Goal: Transaction & Acquisition: Purchase product/service

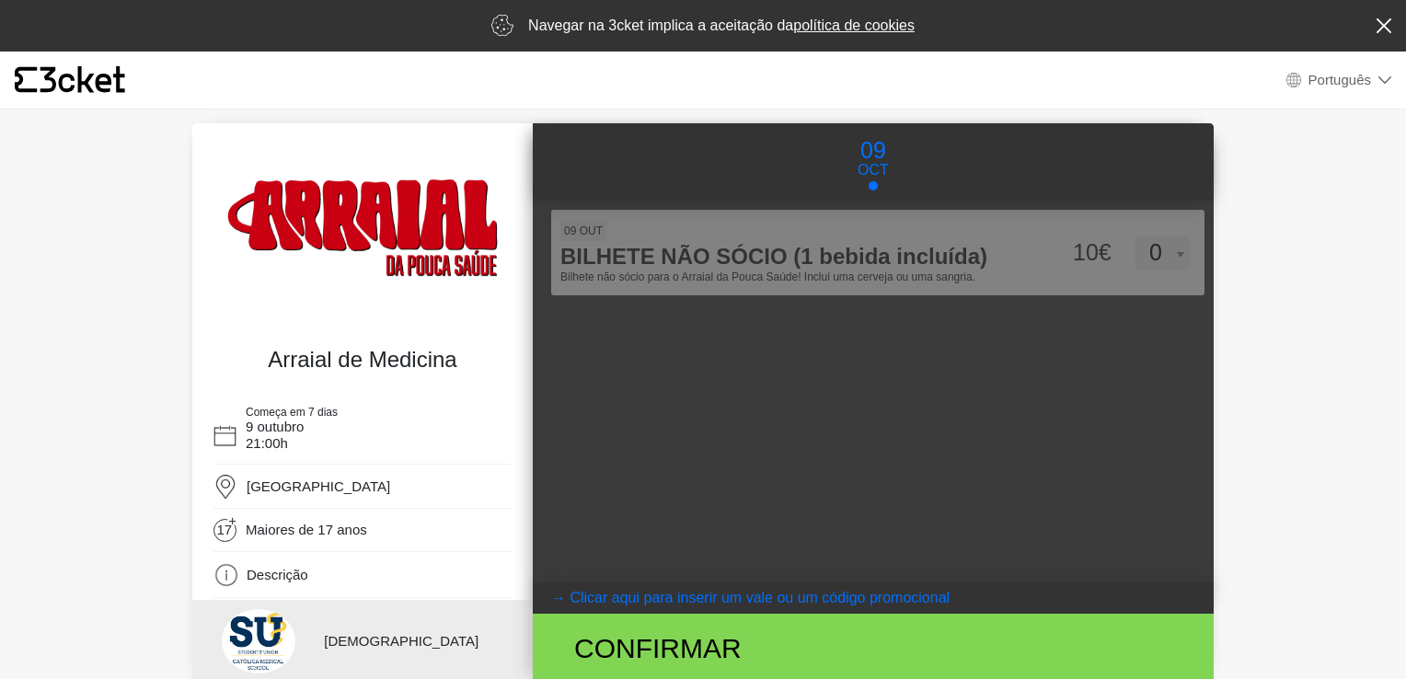
select select "pt_PT"
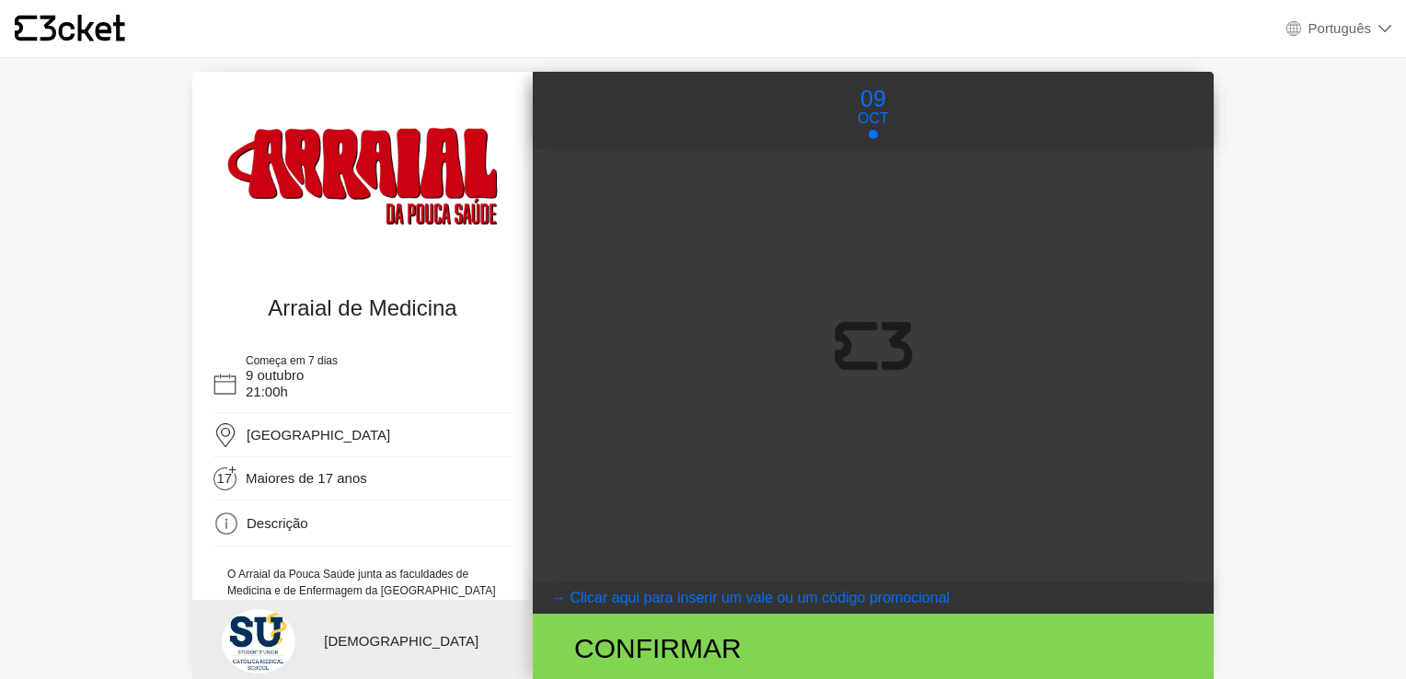
select select "pt_PT"
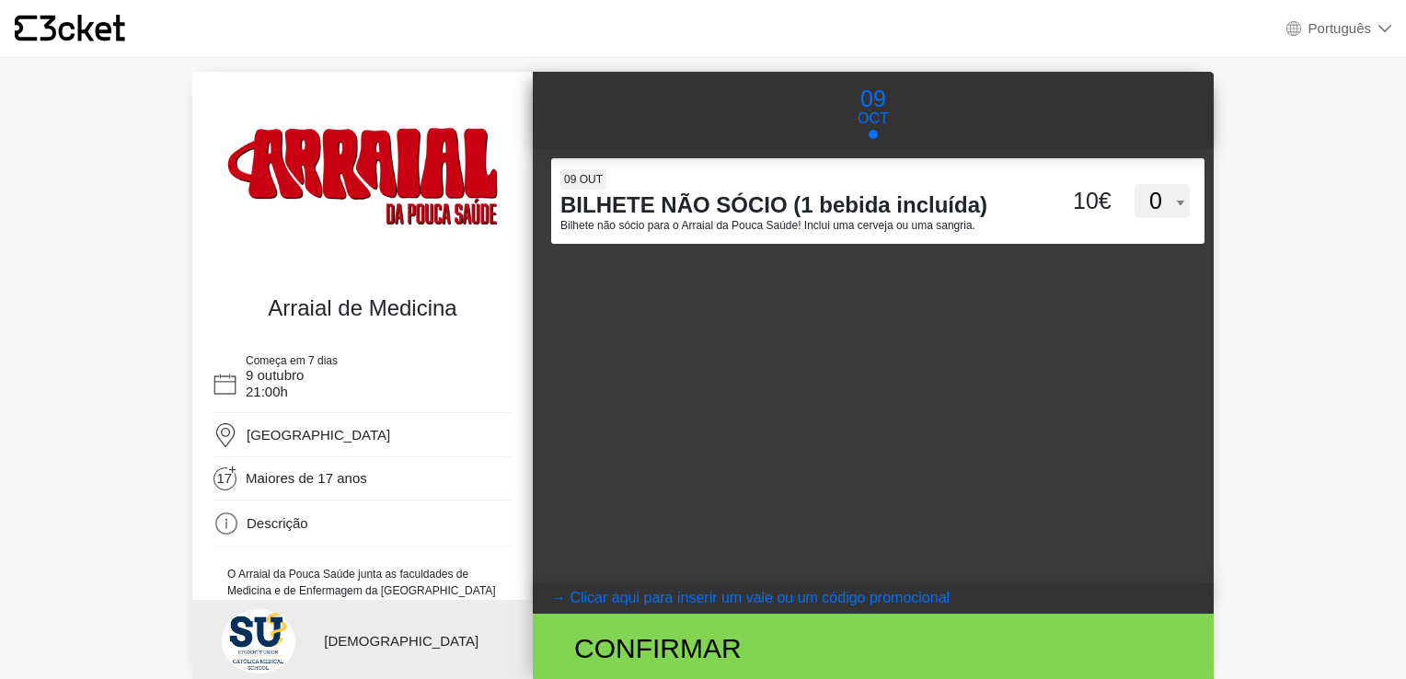
click at [106, 499] on body "× {' '} Português English Português Español Catalan Français Arraial de Medicin…" at bounding box center [703, 339] width 1406 height 679
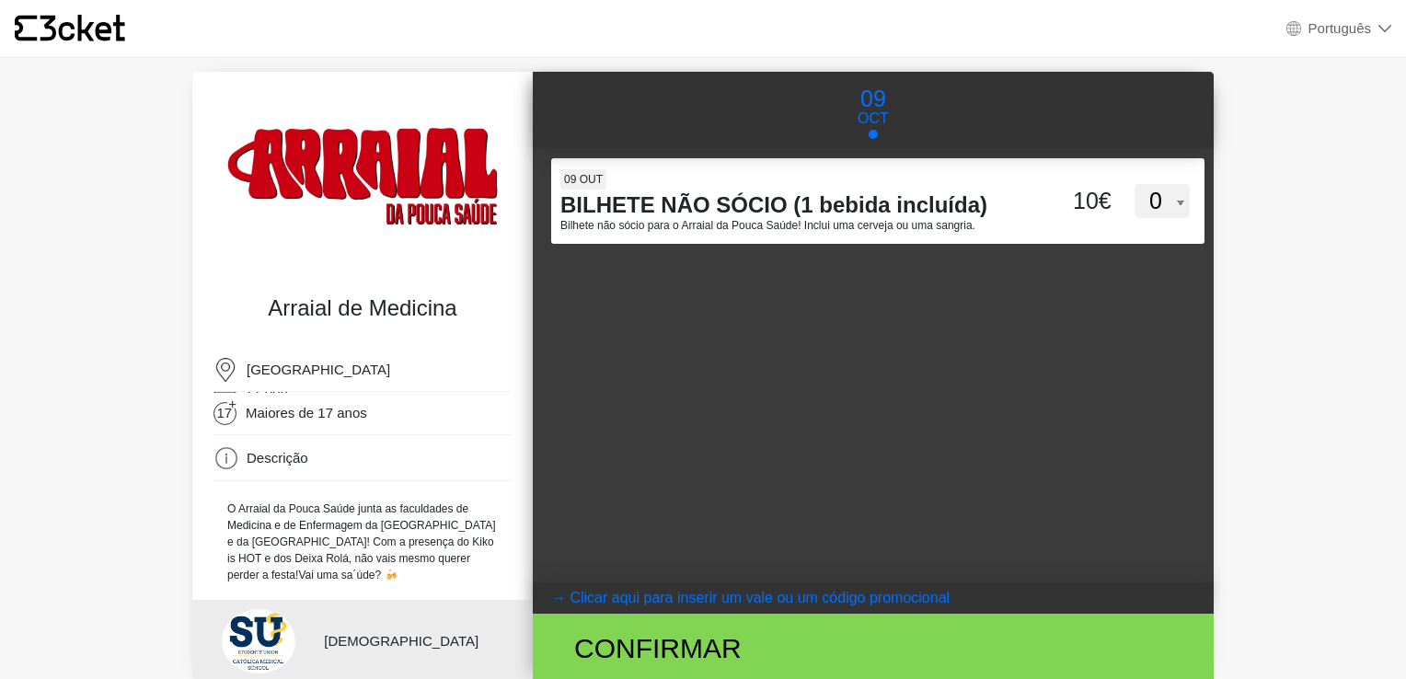
scroll to position [36, 0]
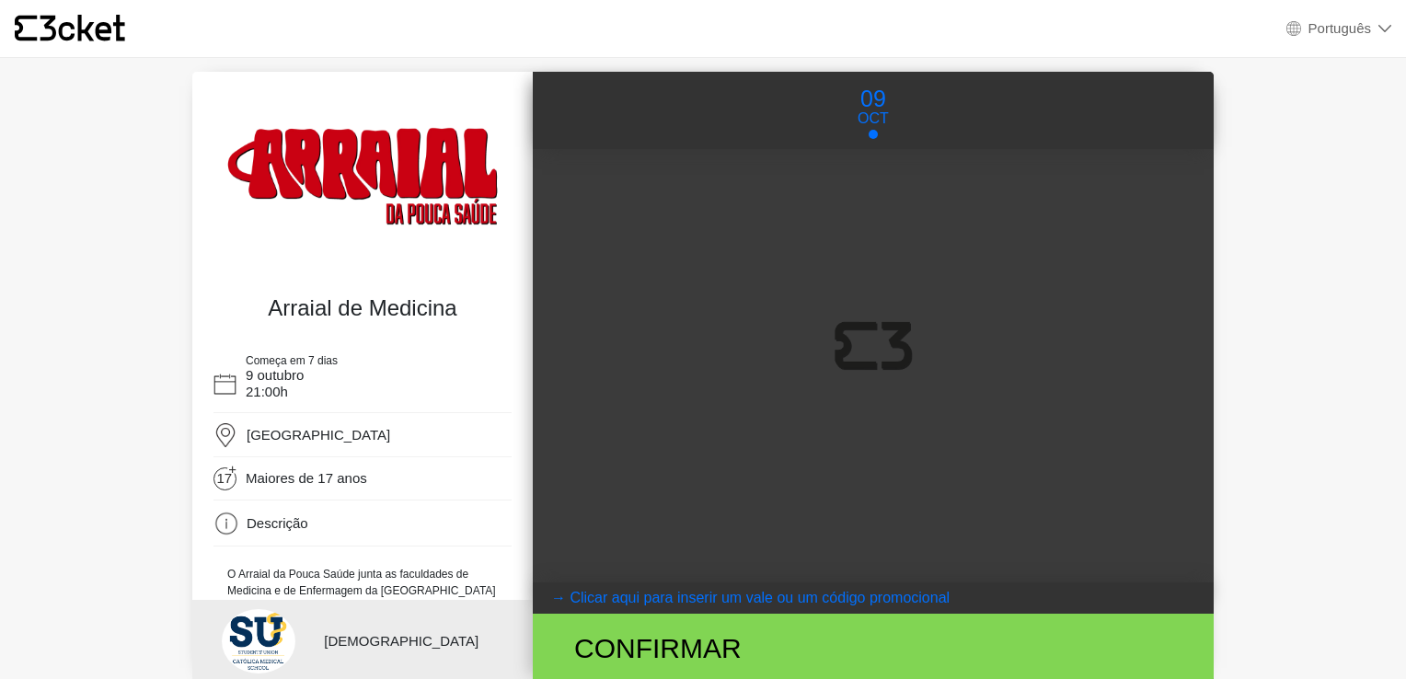
select select "pt_PT"
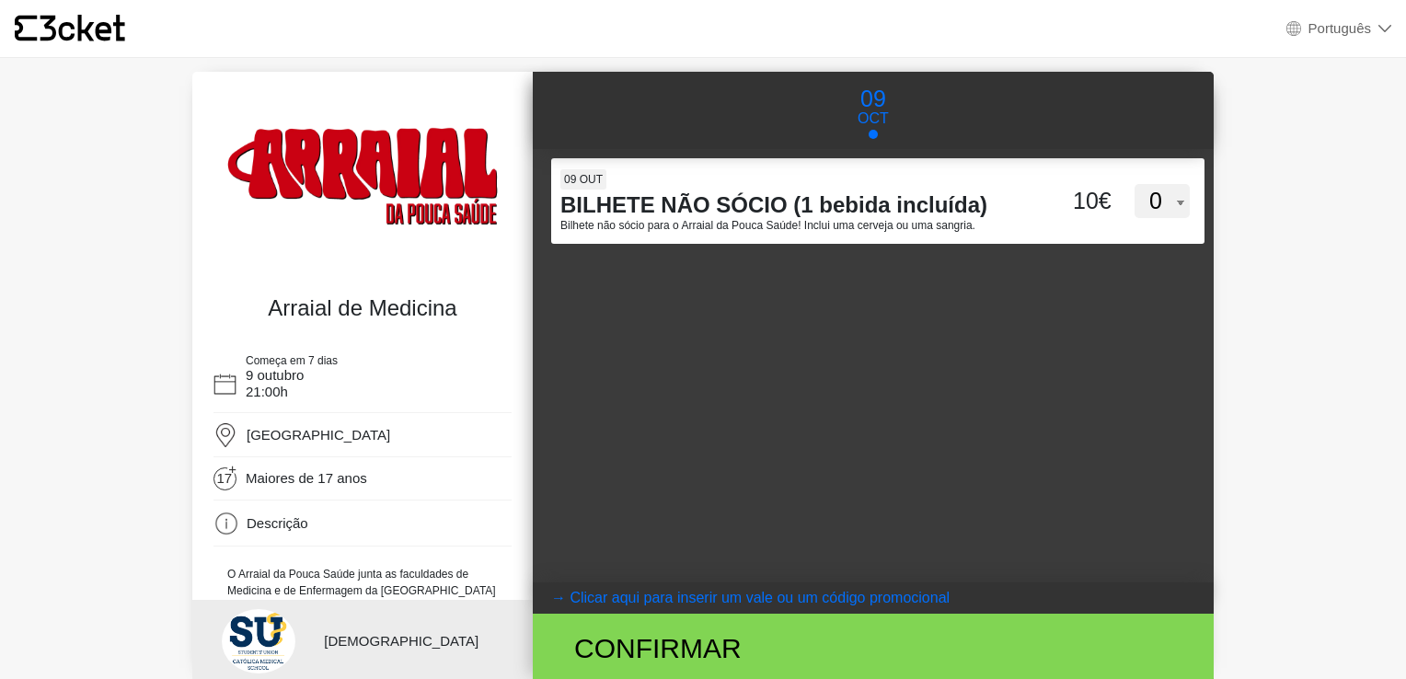
scroll to position [36, 0]
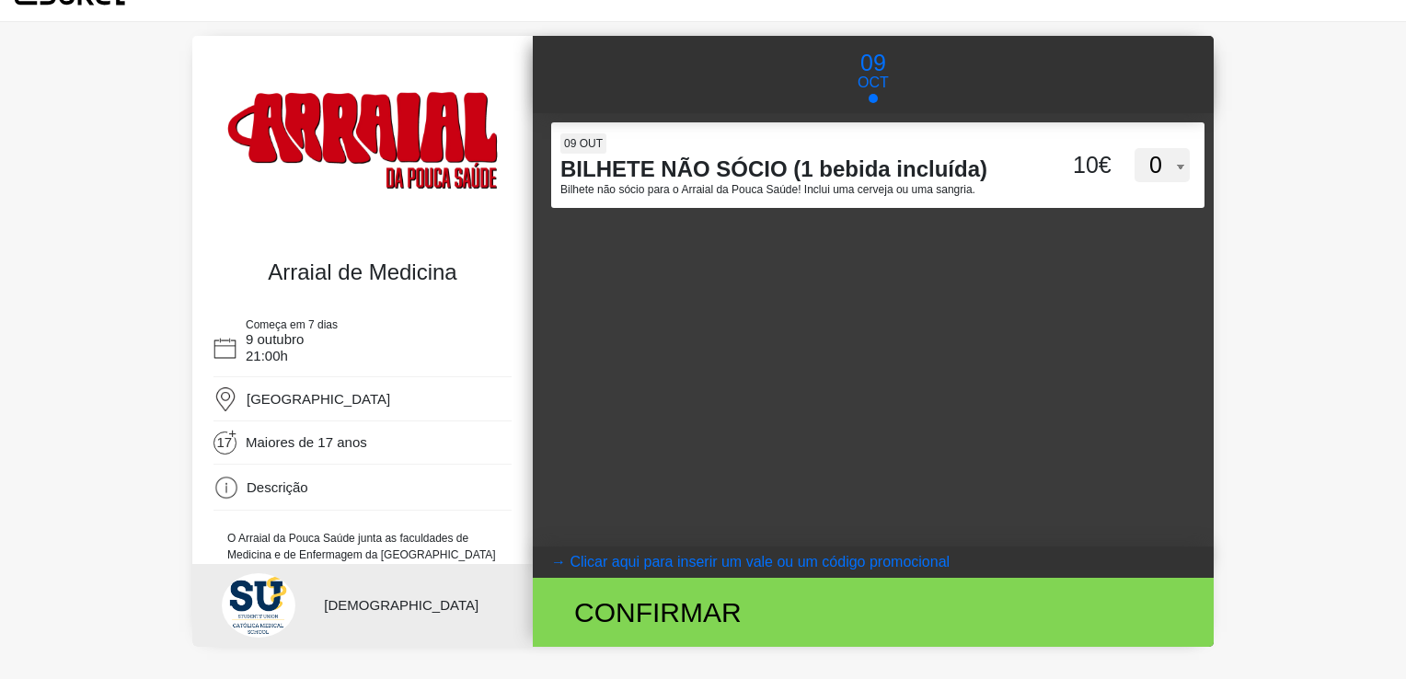
click at [379, 604] on p "[DEMOGRAPHIC_DATA]" at bounding box center [414, 605] width 181 height 21
click at [282, 619] on div at bounding box center [259, 605] width 74 height 64
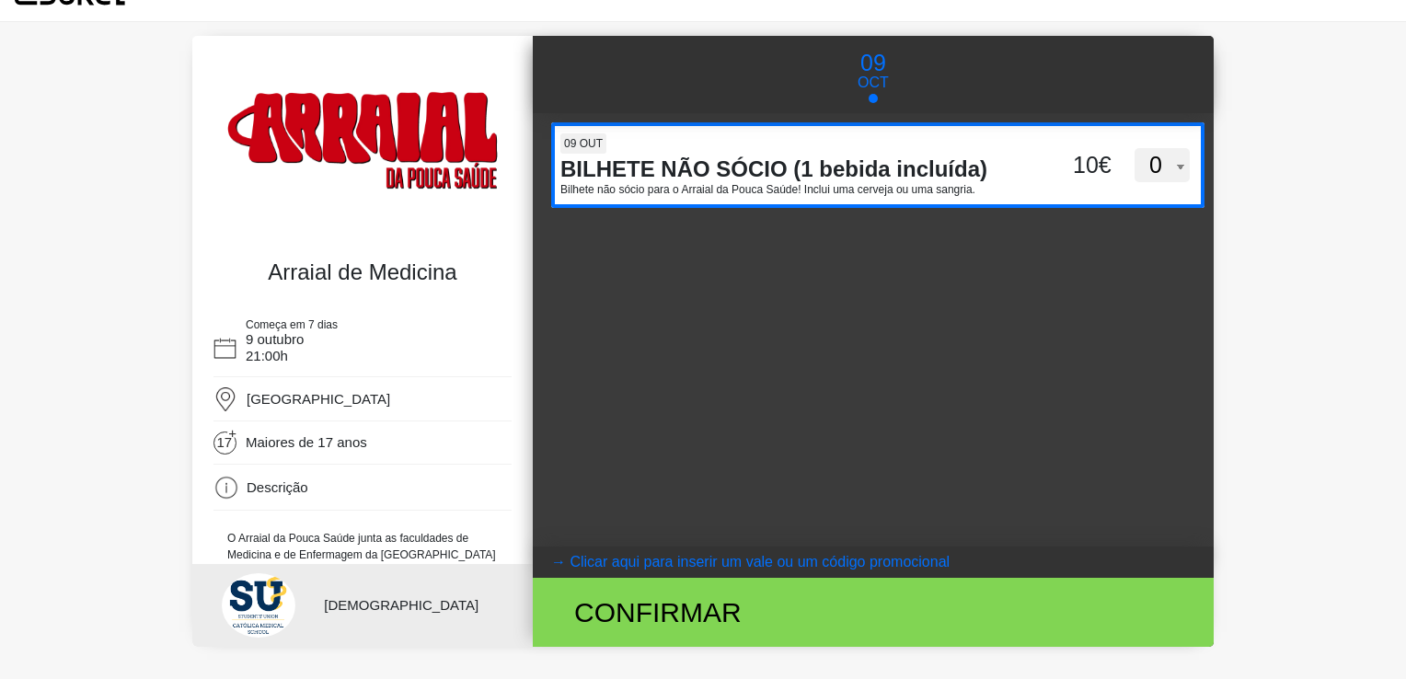
click at [1178, 171] on select "0 1 2 3 4 5 6 7 8 9 10 11 12 13 14 15" at bounding box center [1161, 165] width 55 height 35
click at [721, 142] on div "09 out" at bounding box center [791, 144] width 463 height 23
click at [721, 142] on input "QStNaFBtNTFNZFpZaW9CckxUV0VPUT09" at bounding box center [703, 136] width 304 height 28
click at [1166, 168] on select "0 1 2 3 4 5 6 7 8 9 10 11 12 13 14 15" at bounding box center [1161, 165] width 55 height 35
select select "0"
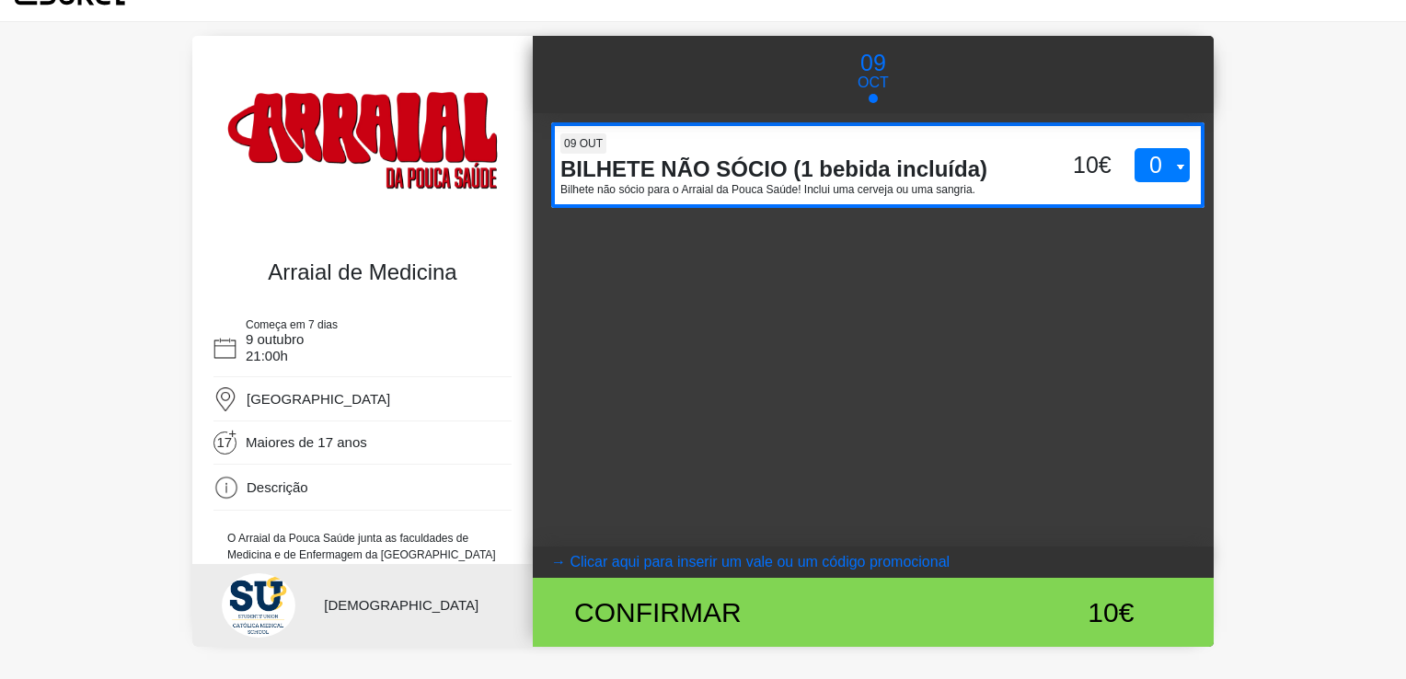
click at [1134, 148] on select "0 1 2 3 4 5 6 7 8 9 10 11 12 13 14 15" at bounding box center [1161, 165] width 55 height 35
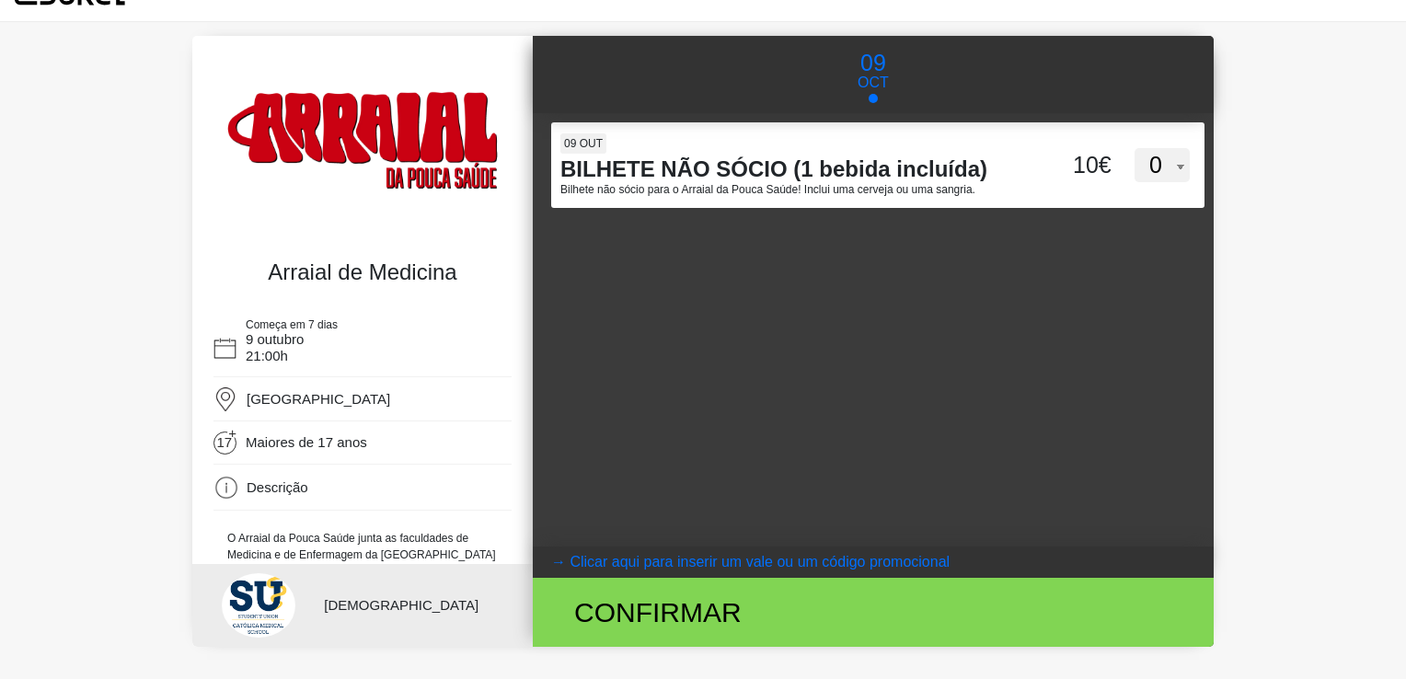
click at [747, 370] on div "QStNaFBtNTFNZFpZaW9CckxUV0VPUT09 09 out BILHETE NÃO SÓCIO (1 bebida incluída) B…" at bounding box center [873, 329] width 681 height 433
